Goal: Obtain resource: Obtain resource

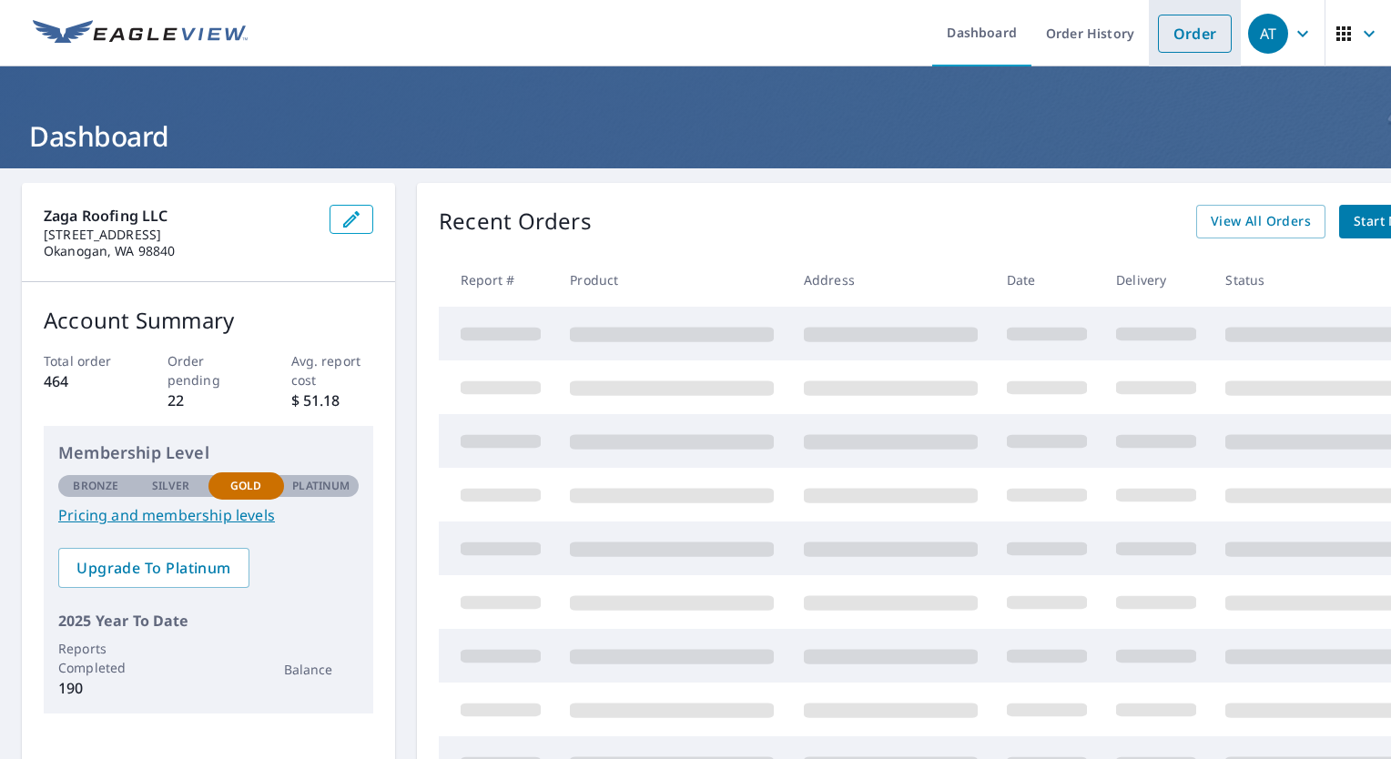
click at [1196, 36] on link "Order" at bounding box center [1195, 34] width 74 height 38
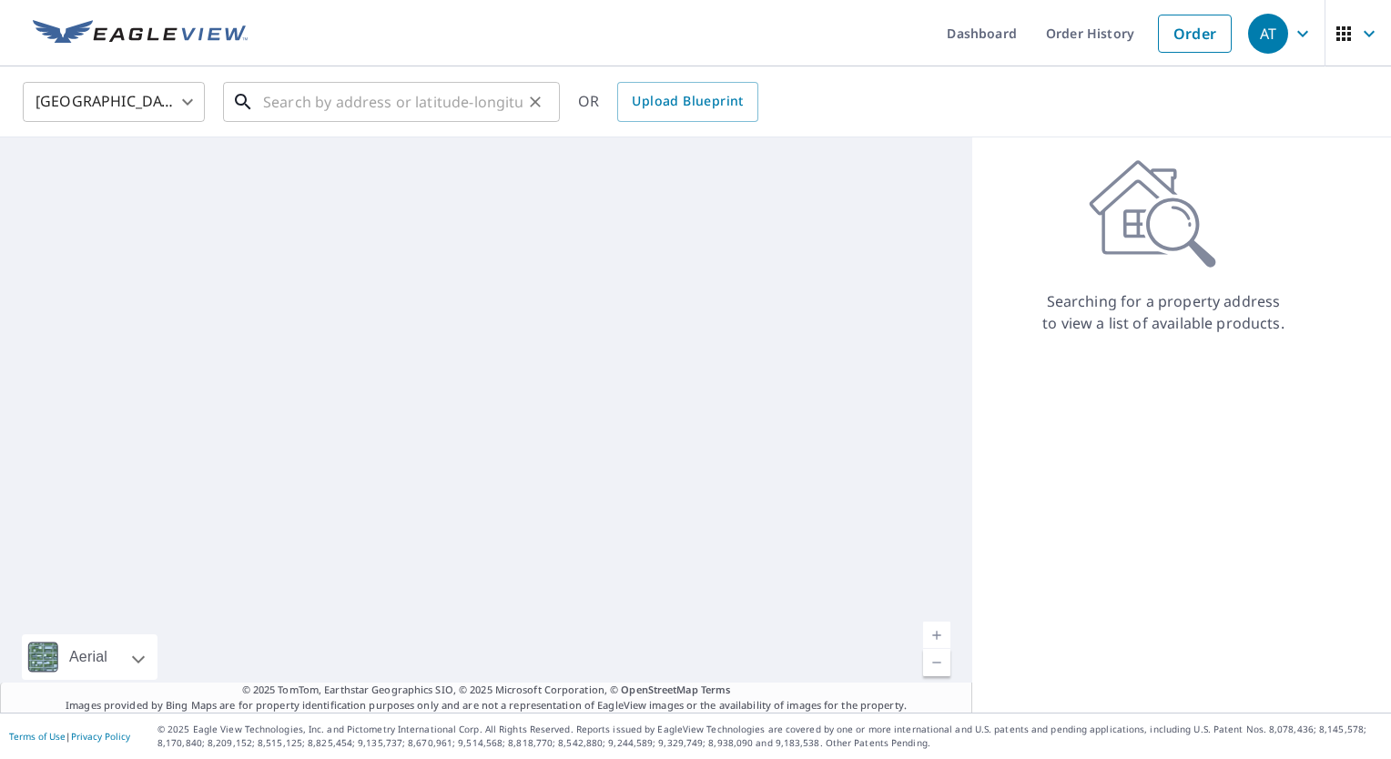
click at [376, 102] on input "text" at bounding box center [392, 101] width 259 height 51
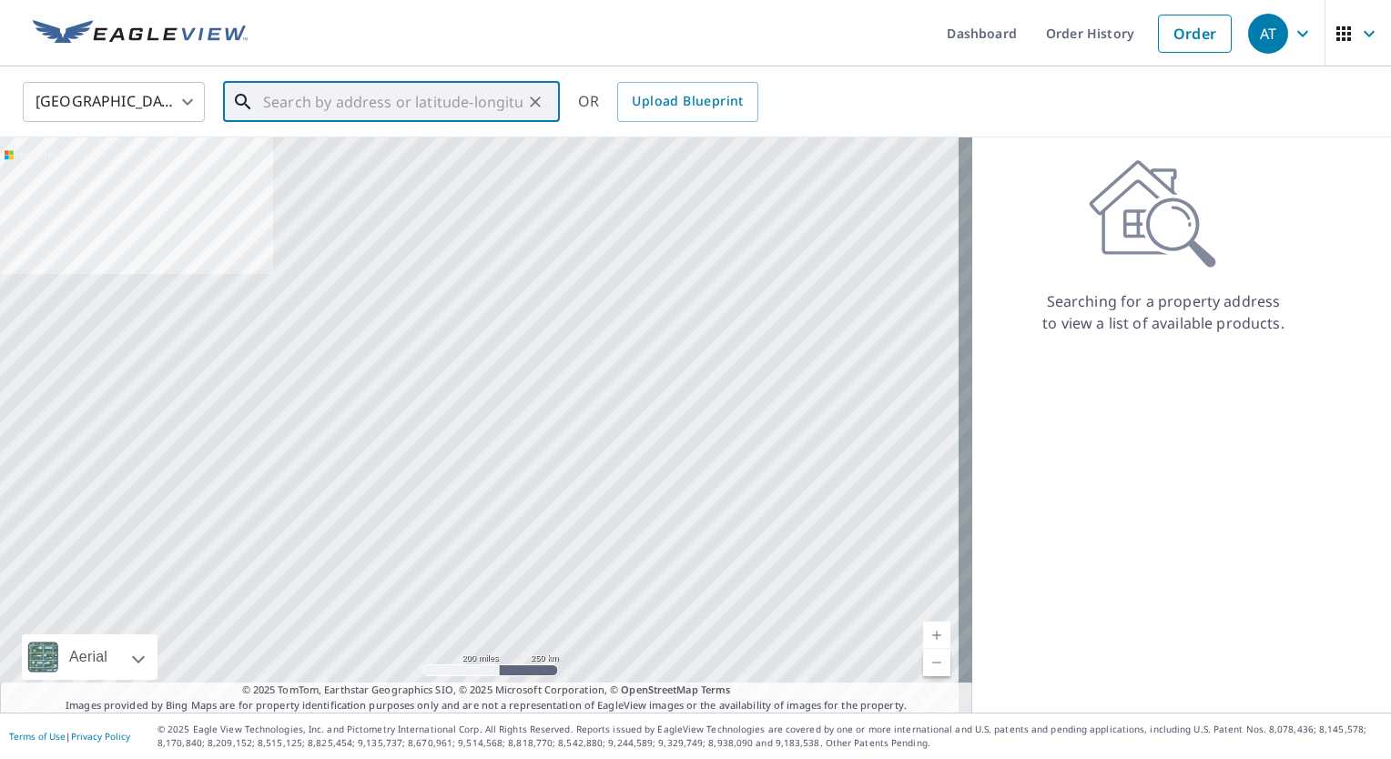
paste input "[STREET_ADDRESS]"
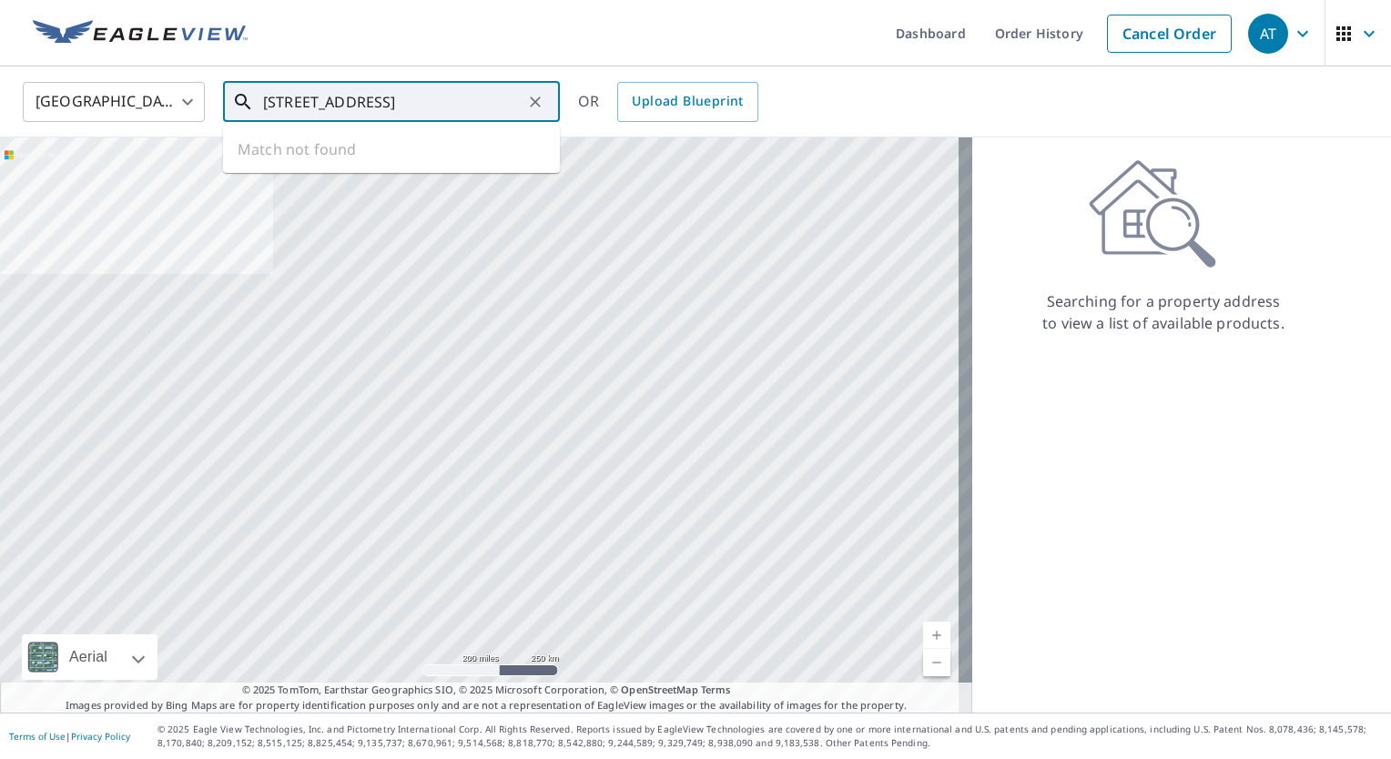
type input "[STREET_ADDRESS]"
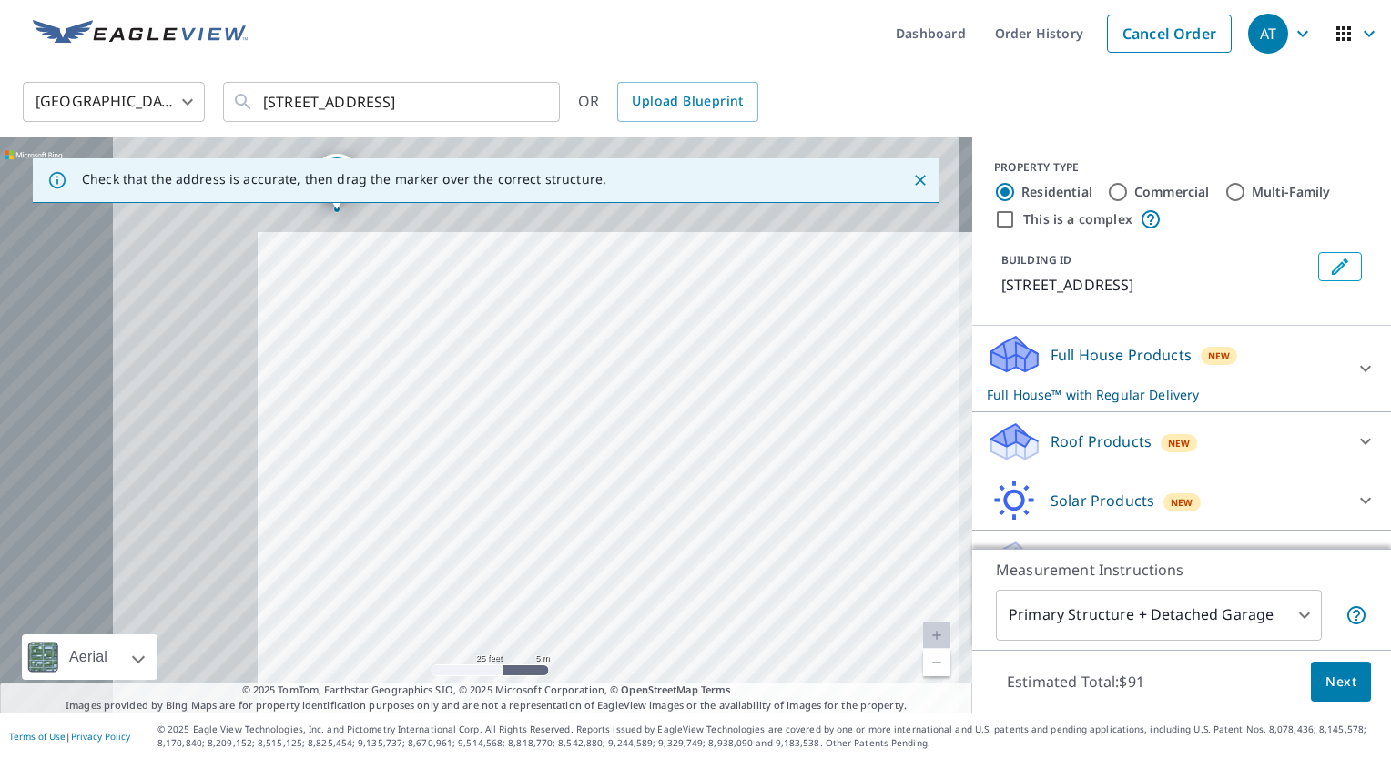
drag, startPoint x: 362, startPoint y: 381, endPoint x: 651, endPoint y: 492, distance: 309.2
click at [651, 492] on div "[STREET_ADDRESS]" at bounding box center [486, 424] width 972 height 575
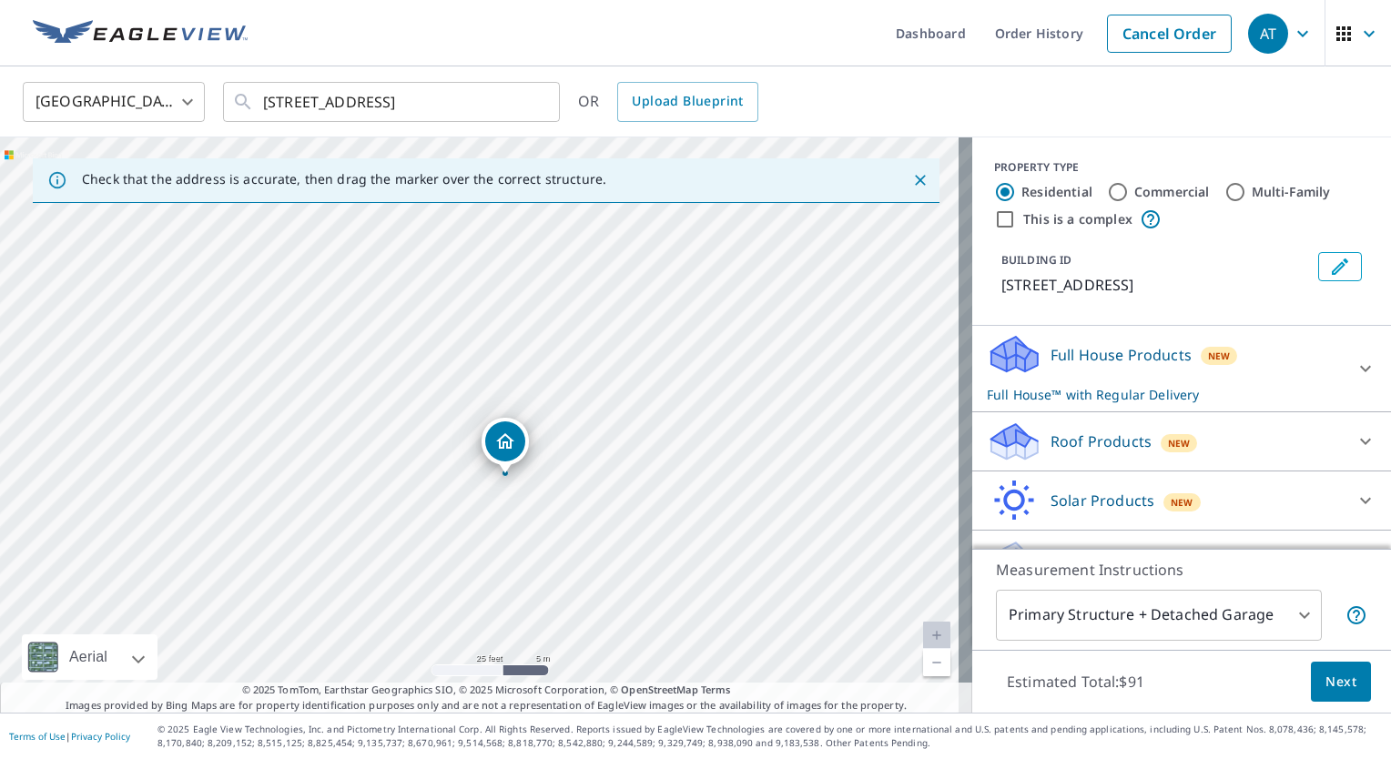
drag, startPoint x: 299, startPoint y: 321, endPoint x: 467, endPoint y: 585, distance: 313.1
click at [467, 585] on div "[STREET_ADDRESS]" at bounding box center [486, 424] width 972 height 575
click at [534, 100] on icon "Clear" at bounding box center [535, 101] width 11 height 11
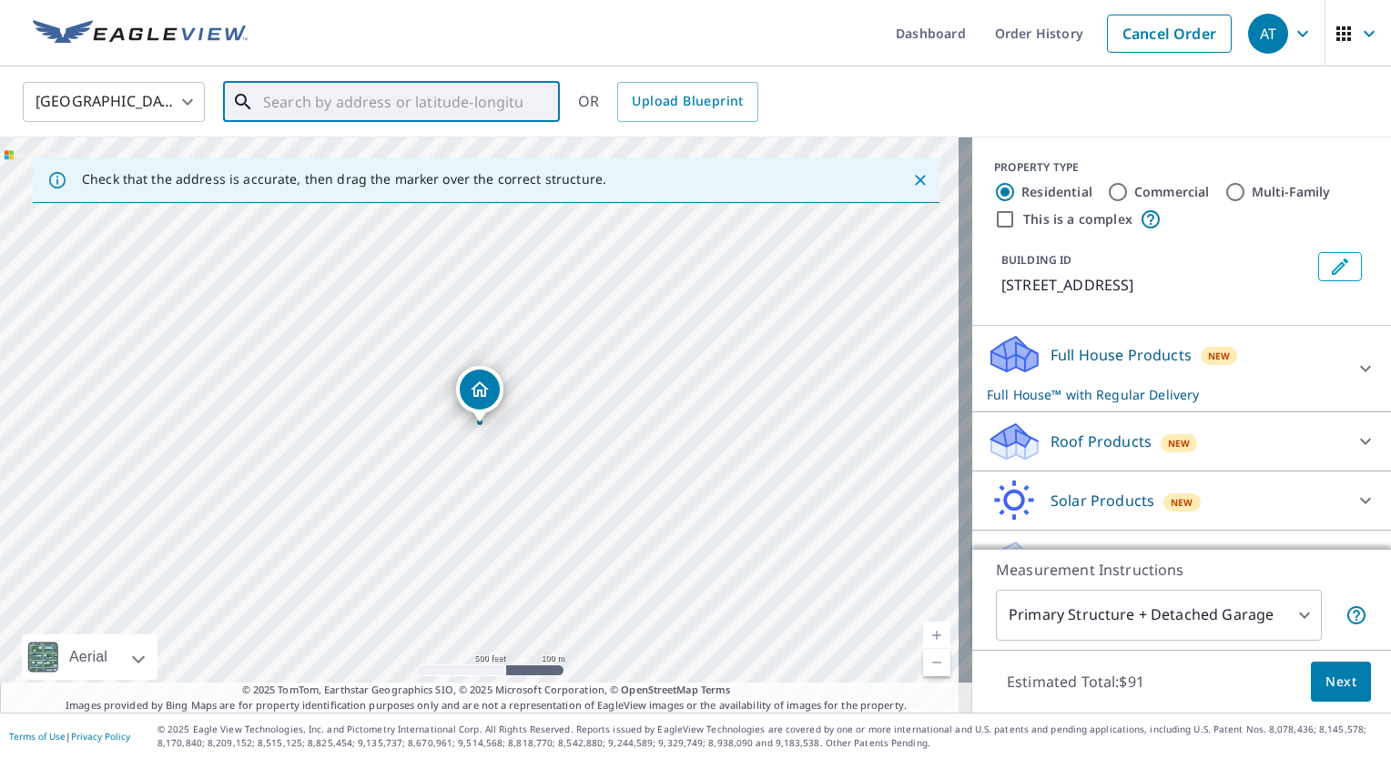
paste input "[STREET_ADDRESS] • [GEOGRAPHIC_DATA], [GEOGRAPHIC_DATA] 98844"
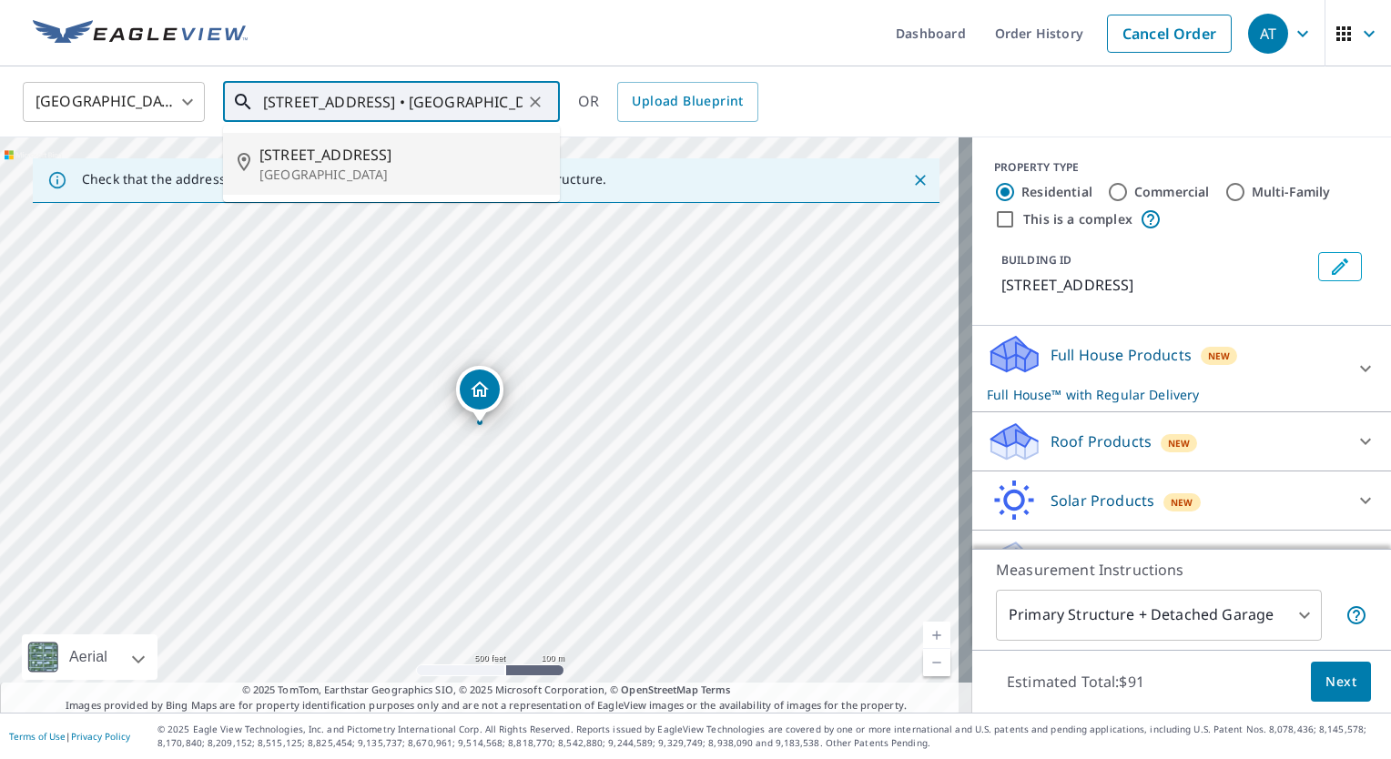
click at [310, 151] on span "[STREET_ADDRESS]" at bounding box center [402, 155] width 286 height 22
type input "[STREET_ADDRESS]"
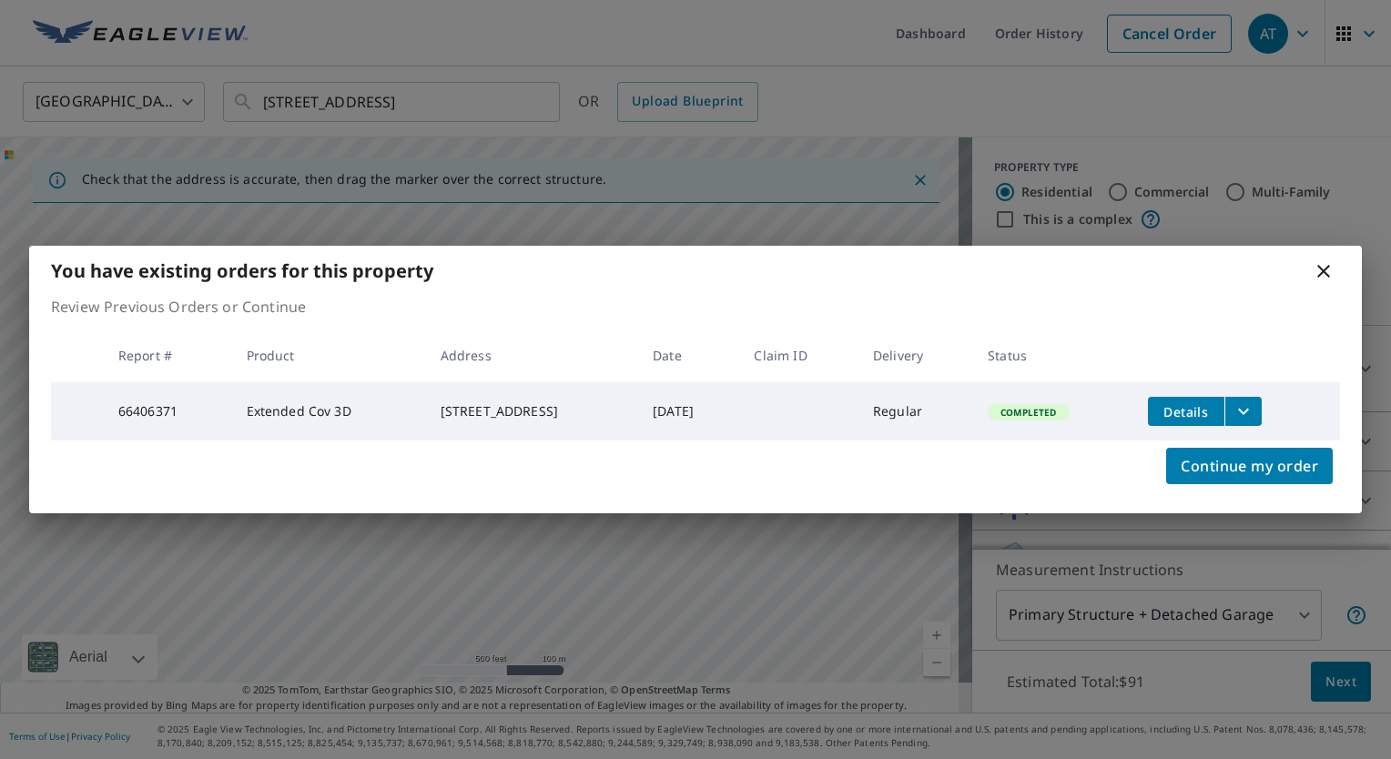
click at [1242, 410] on icon "filesDropdownBtn-66406371" at bounding box center [1244, 412] width 22 height 22
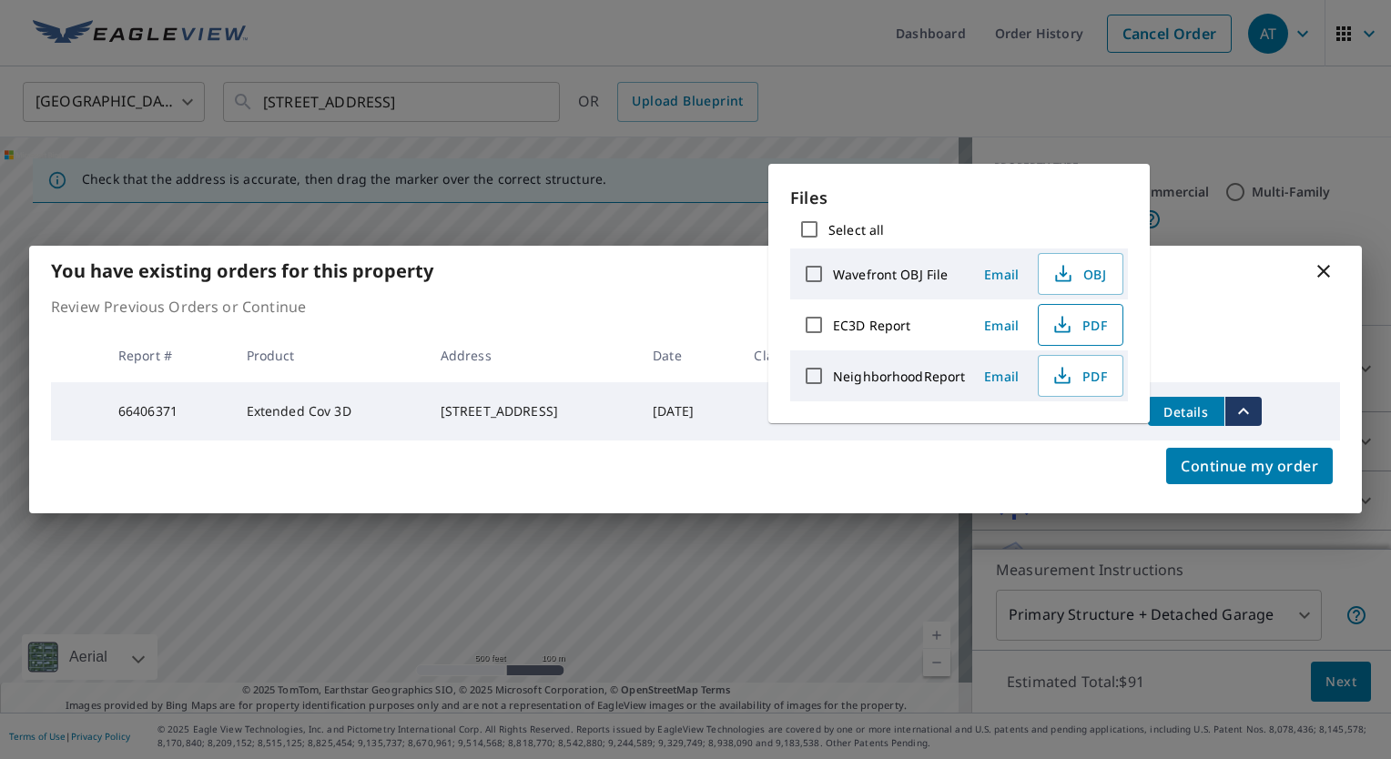
click at [1103, 328] on span "PDF" at bounding box center [1079, 325] width 58 height 22
